Goal: Feedback & Contribution: Submit feedback/report problem

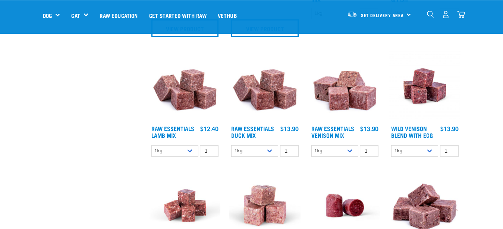
scroll to position [407, 0]
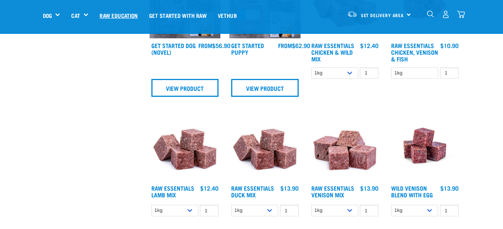
click at [115, 13] on link "Raw Education" at bounding box center [118, 15] width 49 height 30
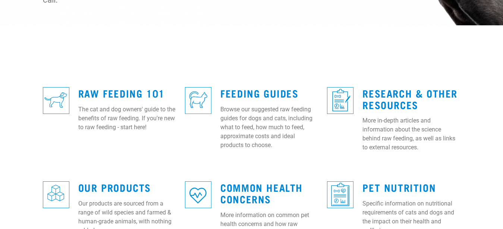
scroll to position [228, 0]
click at [247, 90] on link "Feeding Guides" at bounding box center [259, 93] width 78 height 6
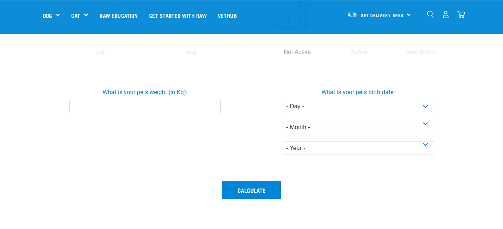
scroll to position [228, 0]
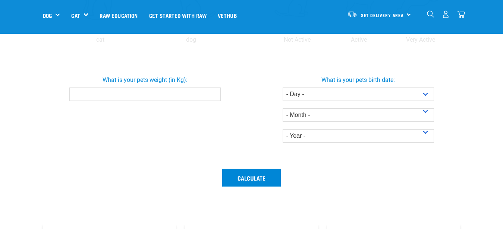
click at [84, 96] on input "What is your pets weight (in Kg):" at bounding box center [144, 94] width 151 height 13
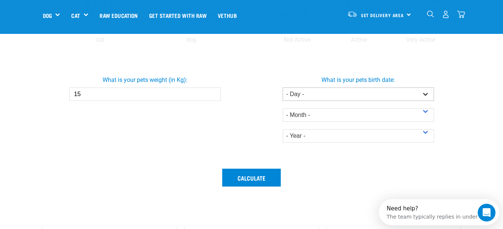
scroll to position [0, 0]
type input "15"
click at [283, 88] on select "- Day - 1 2 3 4 5 6 7 8 9 10 11 12 13 14 15 16 17 18 19 20 21 22 23 24 25 26 27" at bounding box center [358, 94] width 151 height 13
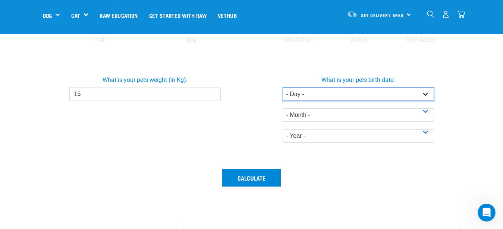
select select "22"
click option "22" at bounding box center [0, 0] width 0 height 0
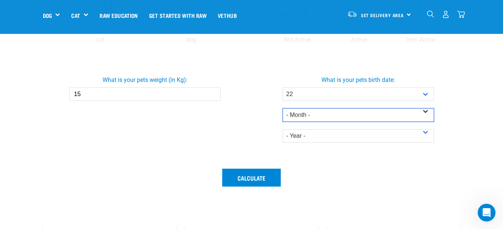
click at [283, 109] on select "- Month - January February March April May June July August September October N…" at bounding box center [358, 115] width 151 height 13
select select "April"
click option "April" at bounding box center [0, 0] width 0 height 0
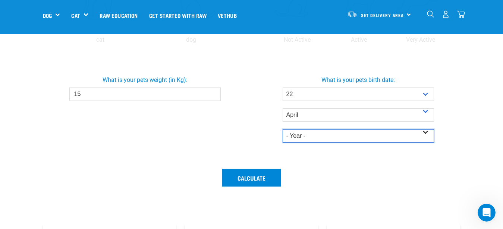
select select "2025"
click option "2025" at bounding box center [0, 0] width 0 height 0
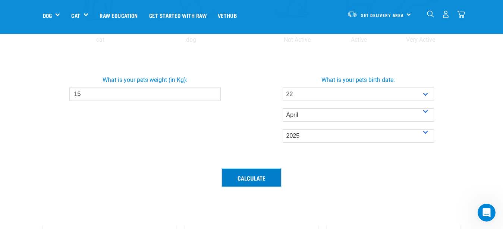
click at [249, 177] on button "Calculate" at bounding box center [251, 178] width 59 height 18
click at [252, 178] on button "Calculate" at bounding box center [251, 178] width 59 height 18
click at [103, 95] on input "15" at bounding box center [144, 94] width 151 height 13
click at [250, 177] on button "Calculate" at bounding box center [251, 178] width 59 height 18
click at [213, 95] on input "14.9" at bounding box center [144, 94] width 151 height 13
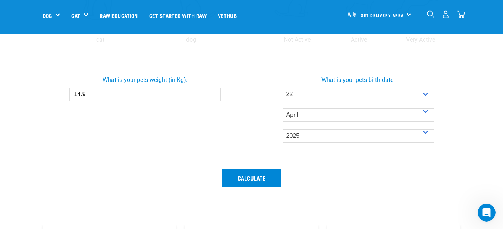
click at [213, 91] on input "14.9" at bounding box center [144, 94] width 151 height 13
type input "15"
click at [212, 92] on input "15" at bounding box center [144, 94] width 151 height 13
click at [251, 176] on button "Calculate" at bounding box center [251, 178] width 59 height 18
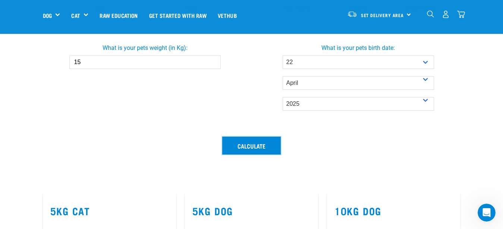
scroll to position [266, 0]
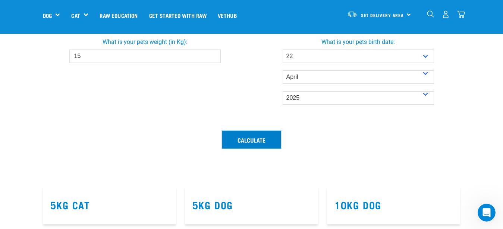
click at [254, 140] on button "Calculate" at bounding box center [251, 140] width 59 height 18
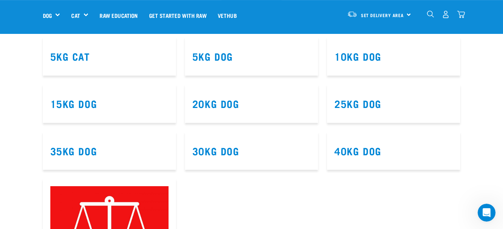
scroll to position [419, 0]
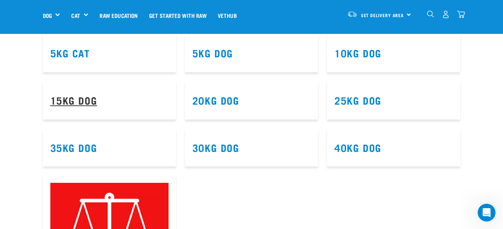
click at [86, 97] on link "15kg Dog" at bounding box center [73, 100] width 47 height 6
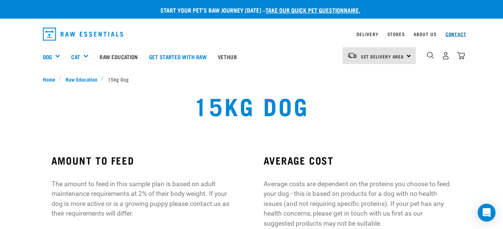
click at [456, 33] on link "Contact" at bounding box center [456, 34] width 21 height 3
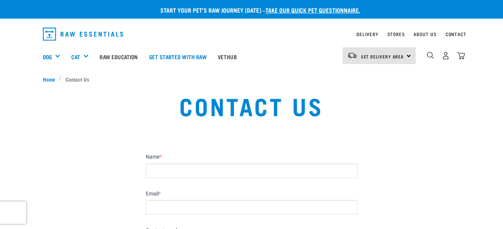
click at [200, 172] on input "Name *" at bounding box center [252, 171] width 212 height 15
type input "[PERSON_NAME]"
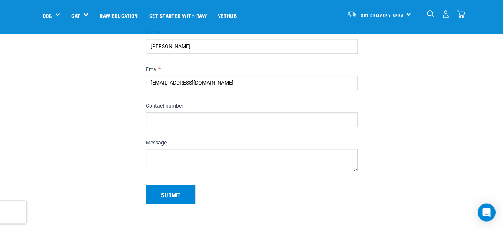
scroll to position [76, 0]
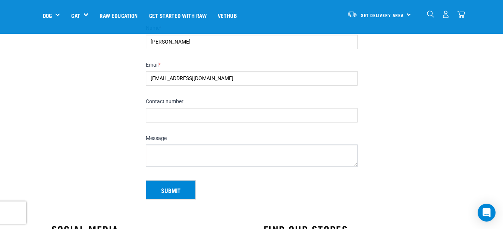
type input "kaisuki@xtra.co.nz"
click at [190, 114] on input "Contact number" at bounding box center [252, 115] width 212 height 15
type input "0276643043"
click at [173, 150] on textarea "Message" at bounding box center [252, 156] width 212 height 22
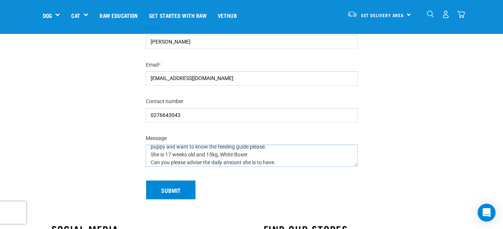
scroll to position [21, 0]
type textarea "Good afternoon, I purchased some raw food from you on Sunday to start feeding m…"
click at [163, 192] on button "Submit" at bounding box center [171, 190] width 50 height 19
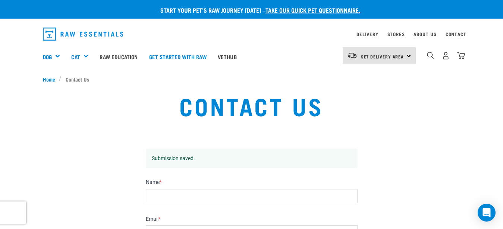
click at [410, 54] on div "Set Delivery Area North Island South Island" at bounding box center [379, 55] width 73 height 17
click at [368, 78] on link "[GEOGRAPHIC_DATA]" at bounding box center [379, 77] width 72 height 16
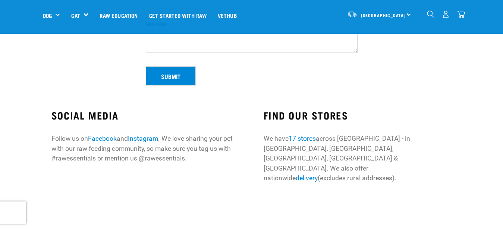
scroll to position [228, 0]
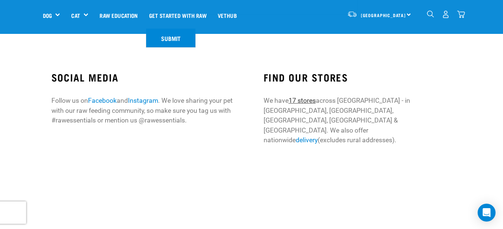
click at [306, 102] on link "17 stores" at bounding box center [302, 100] width 27 height 7
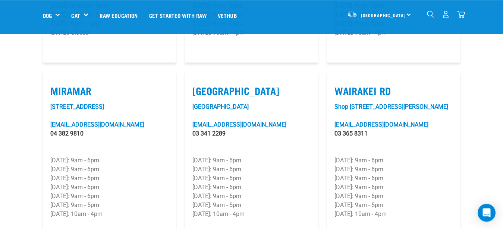
scroll to position [1103, 0]
